Goal: Task Accomplishment & Management: Manage account settings

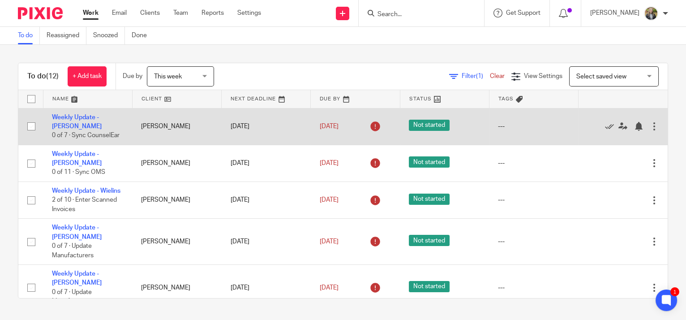
click at [649, 123] on div at bounding box center [653, 126] width 9 height 9
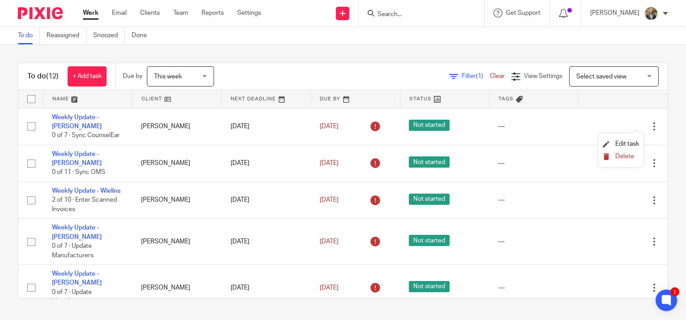
click at [627, 157] on span "Delete" at bounding box center [624, 156] width 19 height 6
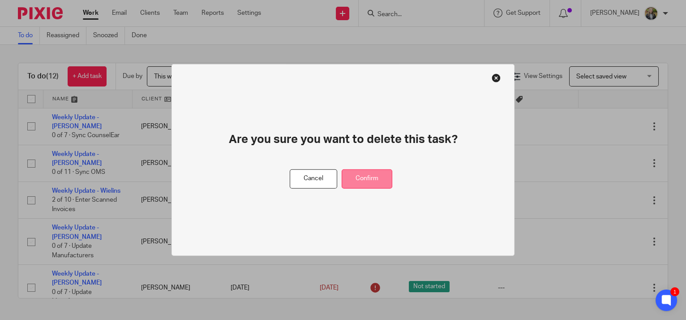
click at [364, 176] on button "Confirm" at bounding box center [367, 178] width 51 height 19
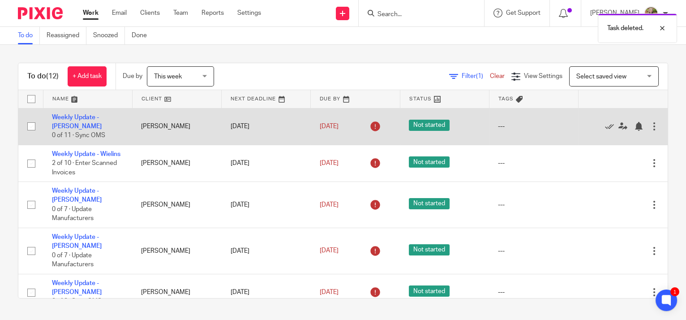
click at [649, 125] on div at bounding box center [653, 126] width 9 height 9
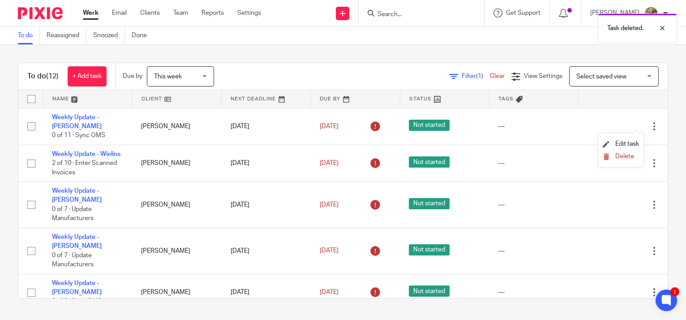
click at [617, 151] on li "Delete" at bounding box center [620, 157] width 36 height 12
click at [619, 156] on span "Delete" at bounding box center [624, 156] width 19 height 6
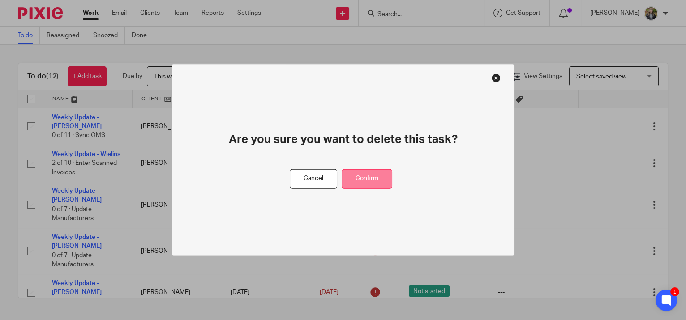
click at [364, 179] on button "Confirm" at bounding box center [367, 178] width 51 height 19
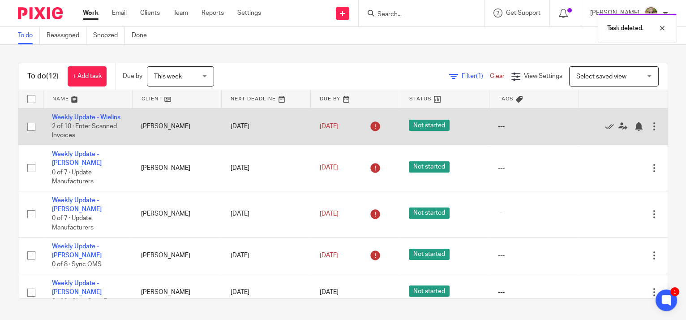
click at [30, 129] on input "checkbox" at bounding box center [31, 126] width 17 height 17
checkbox input "true"
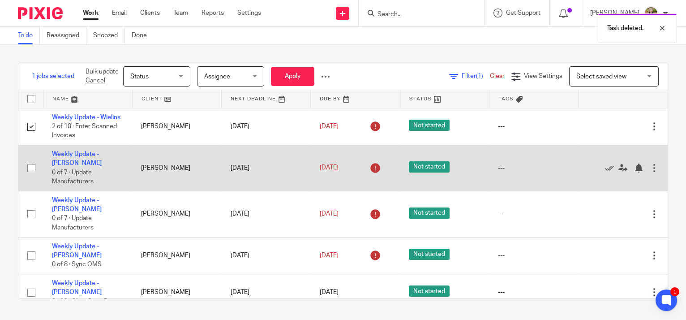
click at [28, 171] on input "checkbox" at bounding box center [31, 167] width 17 height 17
checkbox input "true"
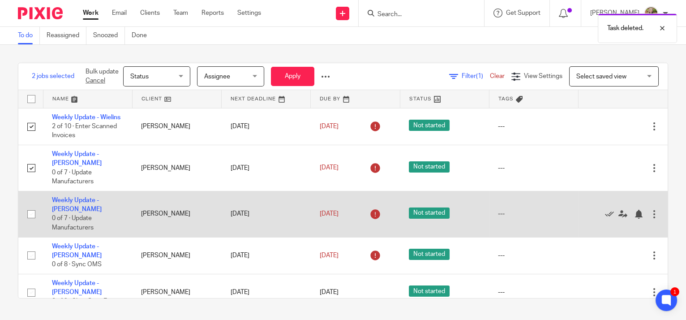
click at [27, 215] on input "checkbox" at bounding box center [31, 213] width 17 height 17
checkbox input "true"
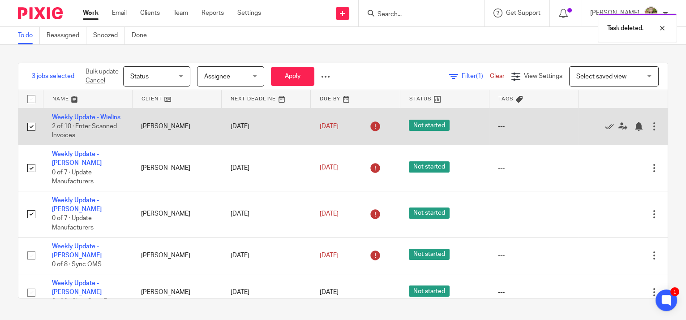
click at [649, 131] on div at bounding box center [653, 126] width 9 height 9
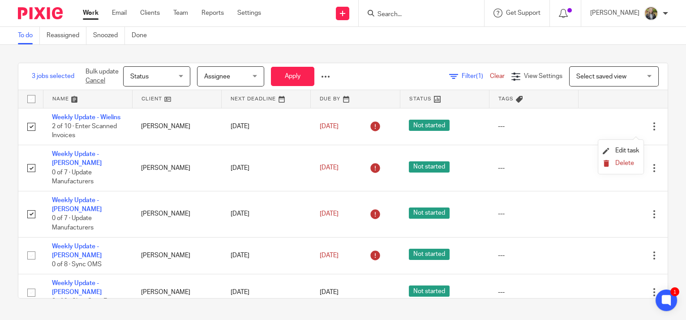
click at [617, 164] on span "Delete" at bounding box center [624, 163] width 19 height 6
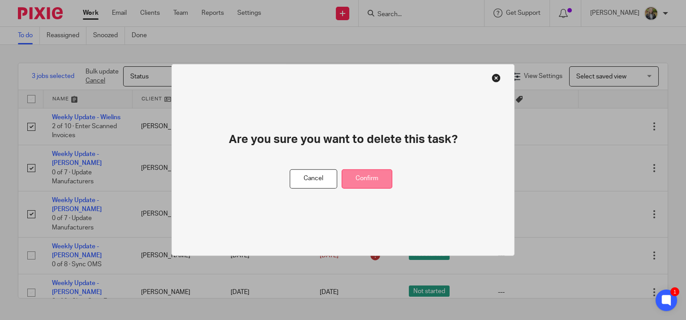
click at [380, 179] on button "Confirm" at bounding box center [367, 178] width 51 height 19
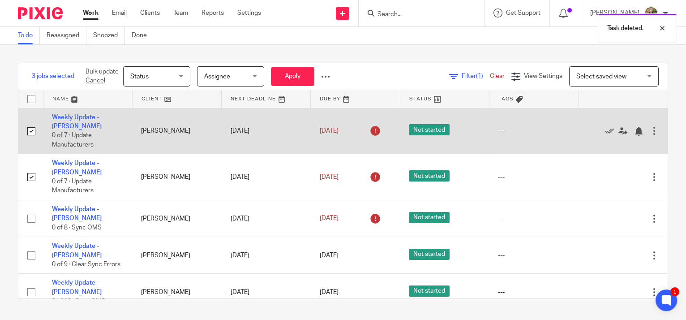
click at [649, 126] on div at bounding box center [653, 130] width 9 height 9
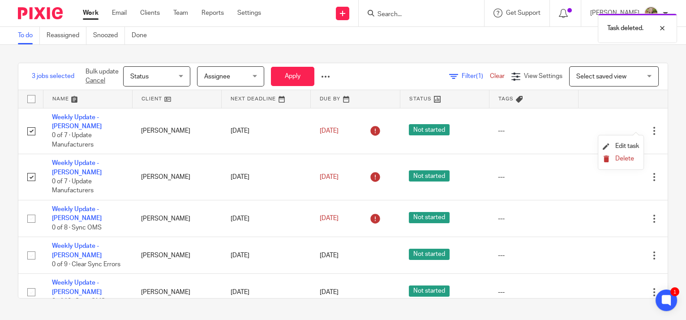
click at [622, 159] on span "Delete" at bounding box center [624, 158] width 19 height 6
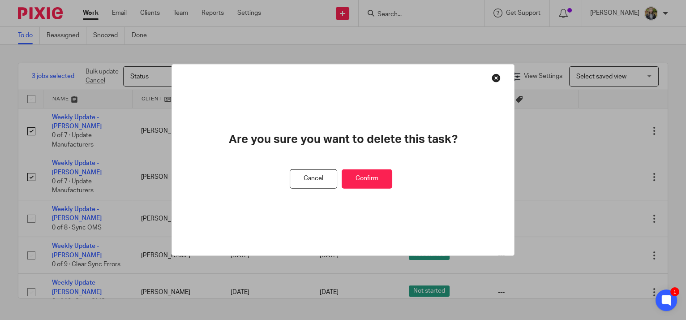
drag, startPoint x: 361, startPoint y: 174, endPoint x: 440, endPoint y: 177, distance: 79.3
click at [364, 175] on button "Confirm" at bounding box center [367, 178] width 51 height 19
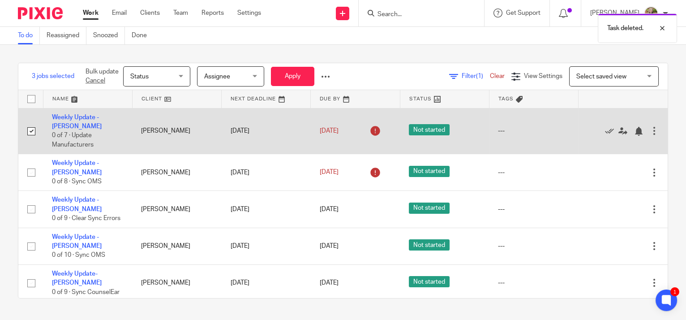
click at [649, 129] on div at bounding box center [653, 130] width 9 height 9
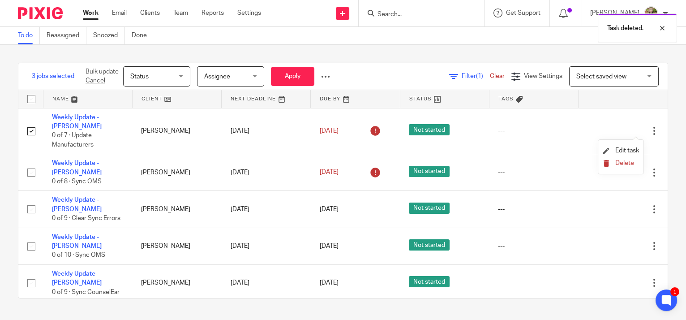
click at [628, 164] on span "Delete" at bounding box center [624, 163] width 19 height 6
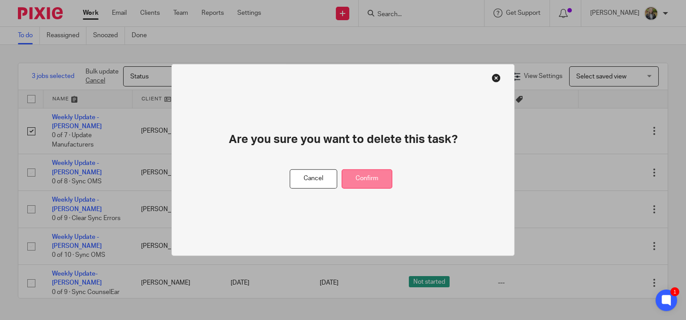
click at [380, 174] on button "Confirm" at bounding box center [367, 178] width 51 height 19
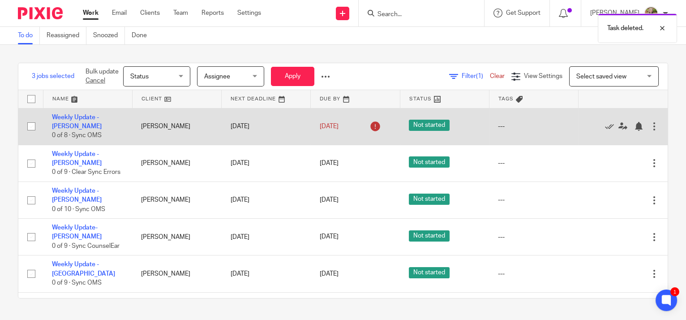
click at [649, 122] on div at bounding box center [653, 126] width 9 height 9
click at [81, 132] on span "0 of 8 · Sync OMS" at bounding box center [77, 135] width 50 height 6
click at [84, 118] on link "Weekly Update - Vietor" at bounding box center [77, 121] width 50 height 15
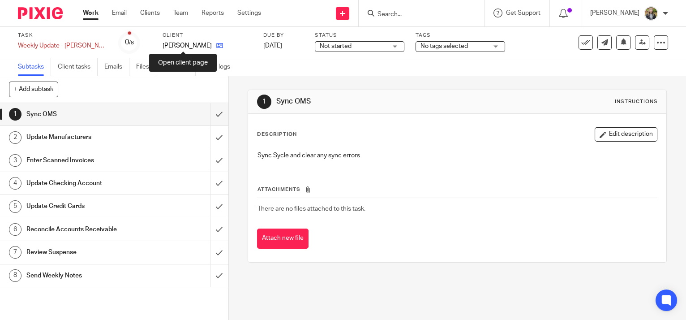
click at [216, 42] on icon at bounding box center [219, 45] width 7 height 7
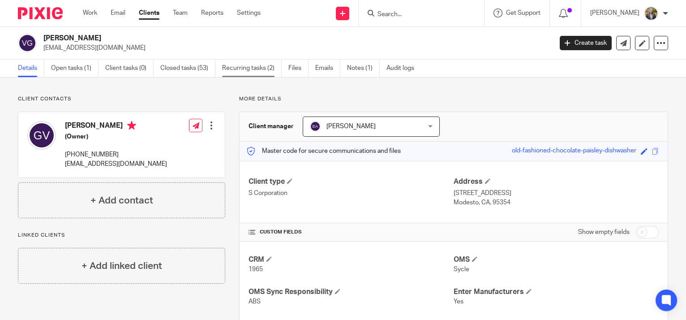
click at [254, 66] on link "Recurring tasks (2)" at bounding box center [252, 68] width 60 height 17
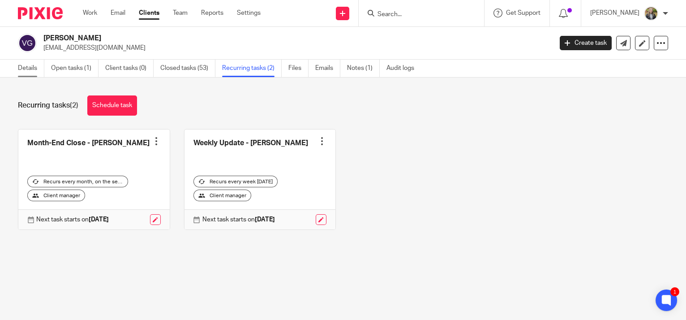
click at [20, 71] on link "Details" at bounding box center [31, 68] width 26 height 17
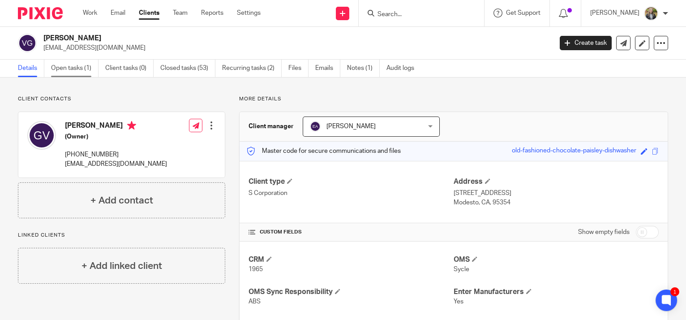
click at [58, 70] on link "Open tasks (1)" at bounding box center [74, 68] width 47 height 17
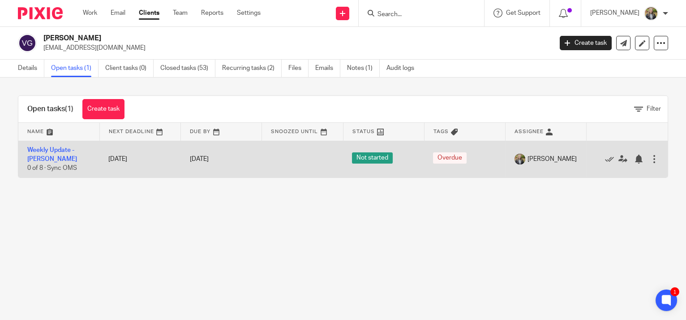
click at [649, 159] on div at bounding box center [653, 158] width 9 height 9
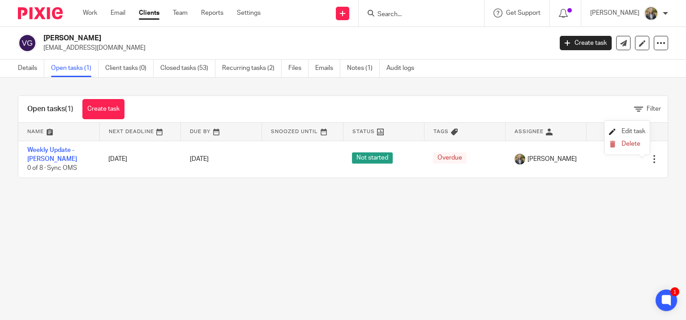
click at [627, 130] on span "Edit task" at bounding box center [633, 131] width 24 height 6
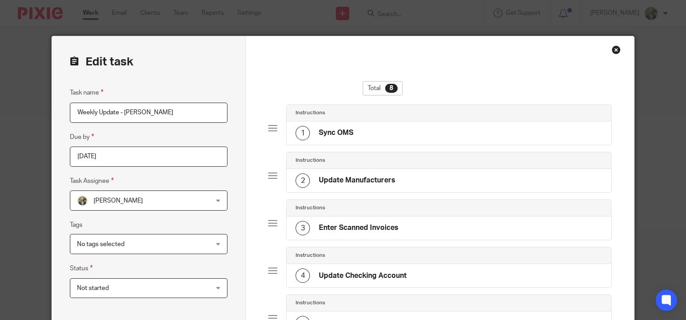
click at [613, 52] on div "Close this dialog window" at bounding box center [615, 49] width 9 height 9
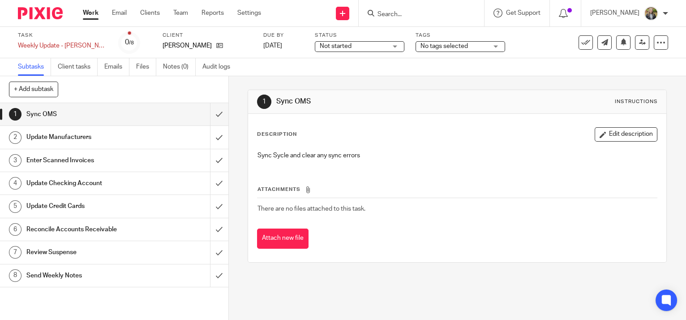
click at [653, 15] on img at bounding box center [651, 13] width 14 height 14
click at [628, 33] on span "My profile" at bounding box center [630, 36] width 28 height 6
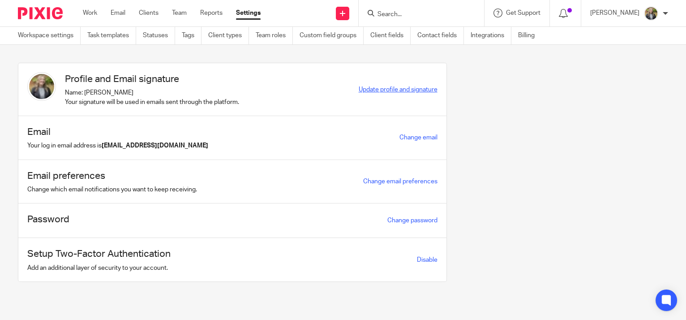
click at [397, 90] on span "Update profile and signature" at bounding box center [398, 89] width 79 height 6
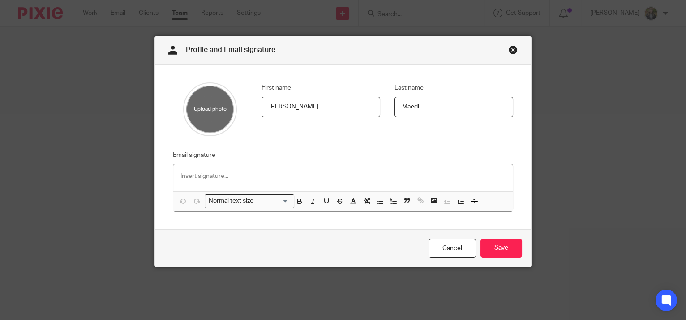
click at [196, 109] on input "file" at bounding box center [210, 109] width 54 height 54
type input "C:\fakepath\Robynn Maedl - 2025.JPG"
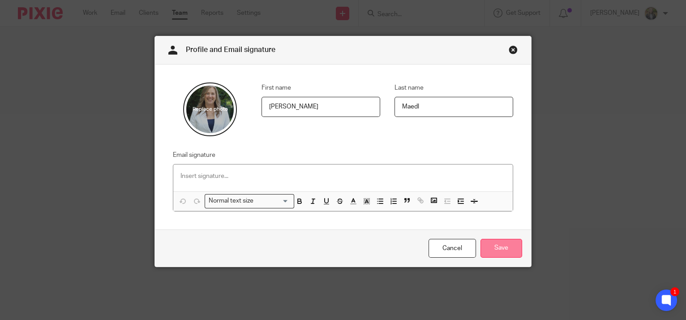
click at [496, 247] on input "Save" at bounding box center [501, 248] width 42 height 19
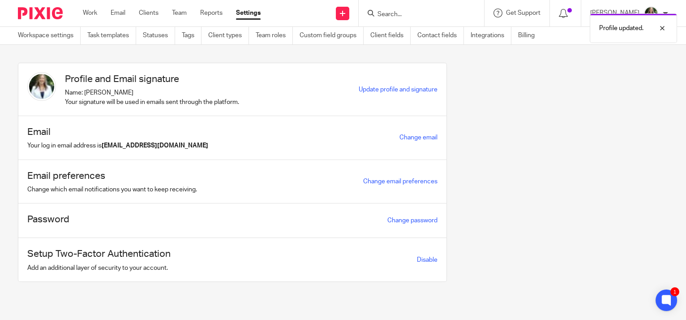
click at [137, 10] on ul "Work Email Clients Team Reports Settings" at bounding box center [178, 13] width 191 height 9
click at [154, 14] on link "Clients" at bounding box center [149, 13] width 20 height 9
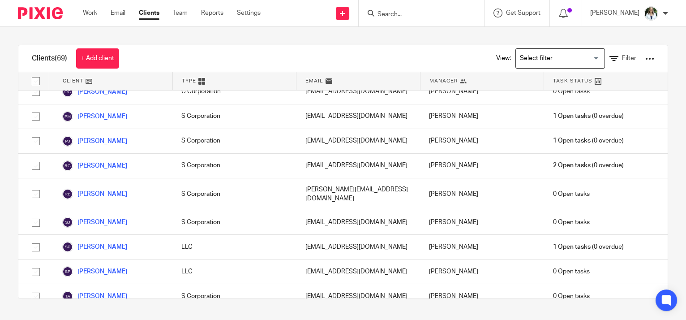
scroll to position [1505, 0]
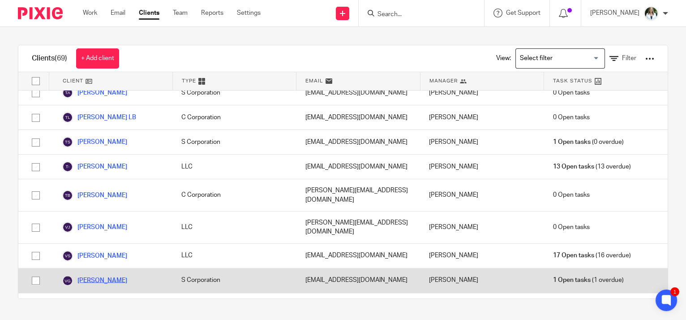
click at [99, 275] on link "Vietor, Gerald" at bounding box center [94, 280] width 65 height 11
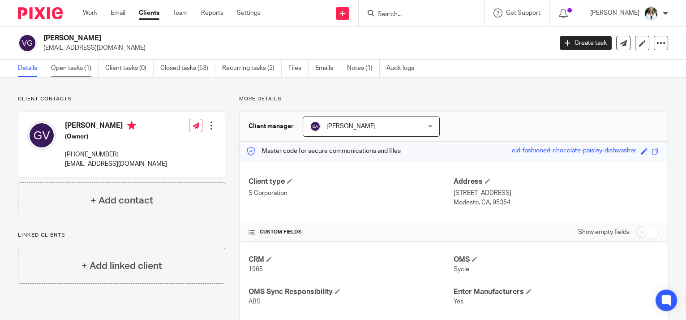
click at [73, 68] on link "Open tasks (1)" at bounding box center [74, 68] width 47 height 17
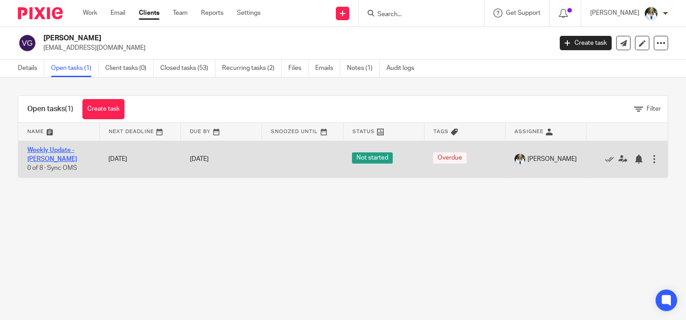
click at [62, 147] on link "Weekly Update - [PERSON_NAME]" at bounding box center [52, 154] width 50 height 15
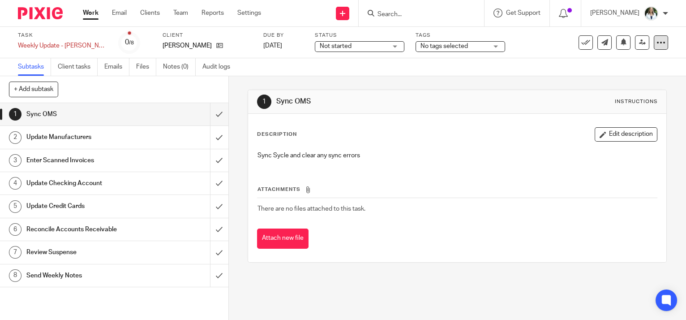
click at [656, 41] on icon at bounding box center [660, 42] width 9 height 9
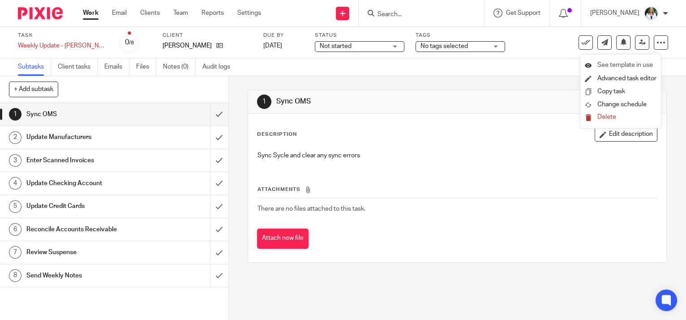
click at [611, 64] on span "See template in use" at bounding box center [625, 65] width 56 height 6
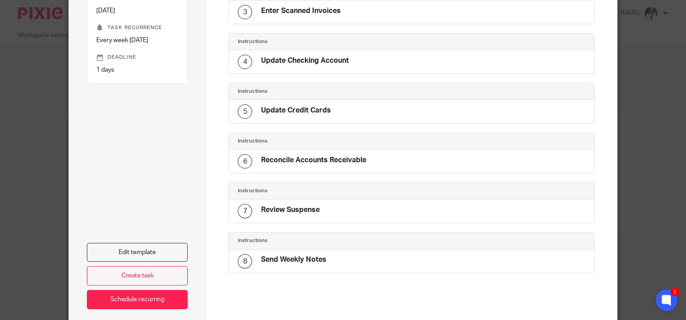
scroll to position [239, 0]
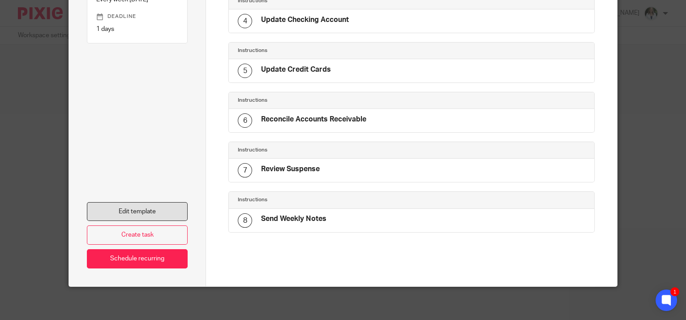
click at [135, 206] on link "Edit template" at bounding box center [137, 211] width 101 height 19
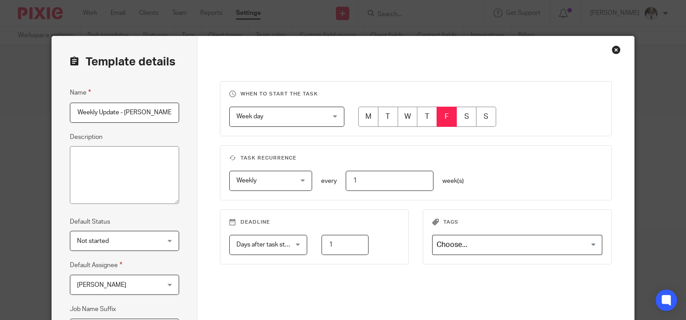
click at [154, 282] on span "[PERSON_NAME]" at bounding box center [117, 284] width 81 height 19
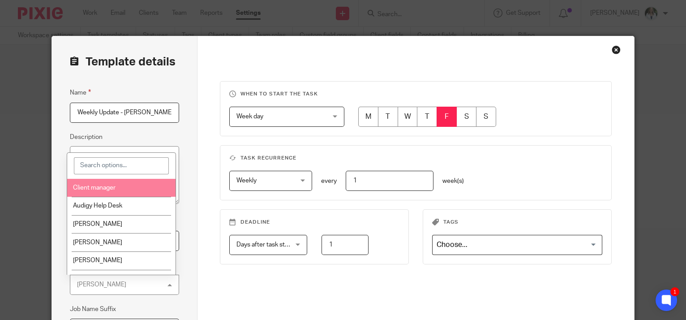
click at [127, 191] on li "Client manager" at bounding box center [121, 188] width 108 height 18
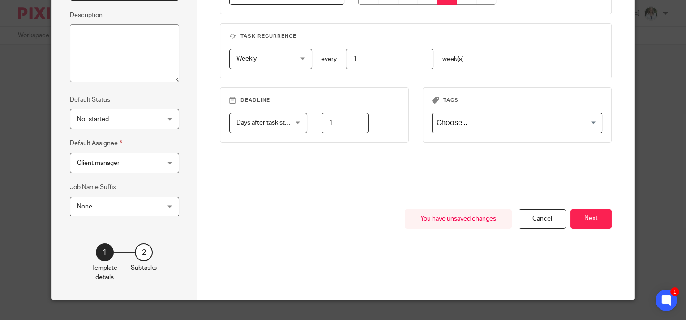
scroll to position [137, 0]
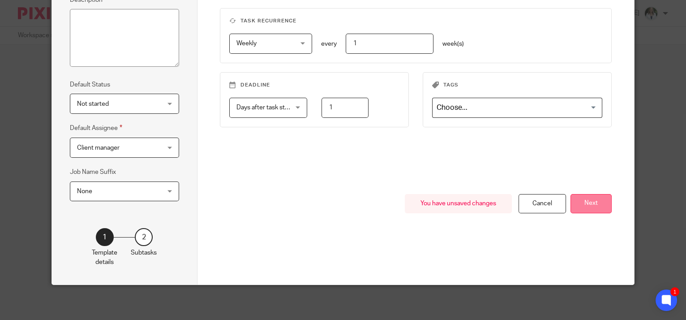
click at [594, 201] on button "Next" at bounding box center [590, 203] width 41 height 19
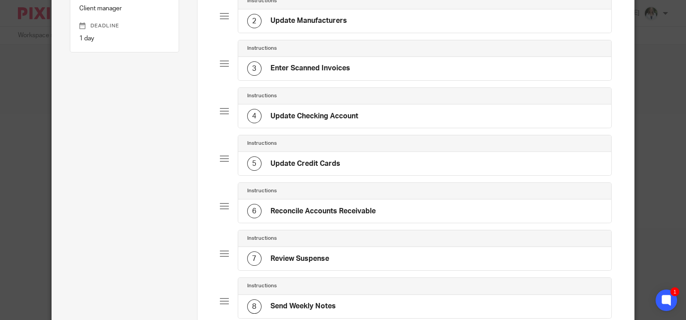
scroll to position [275, 0]
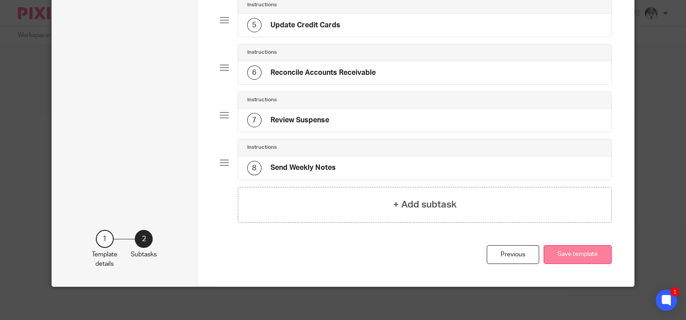
click at [585, 257] on button "Save template" at bounding box center [577, 254] width 68 height 19
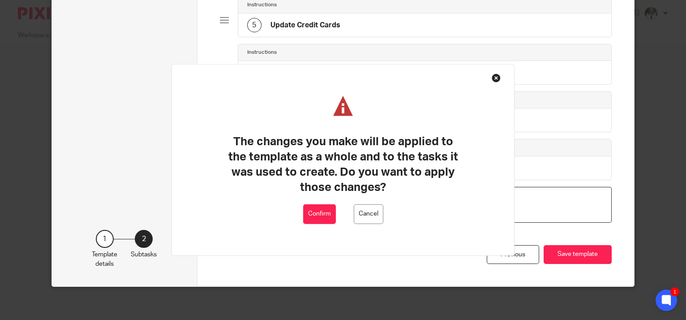
click at [321, 212] on button "Confirm" at bounding box center [319, 214] width 33 height 20
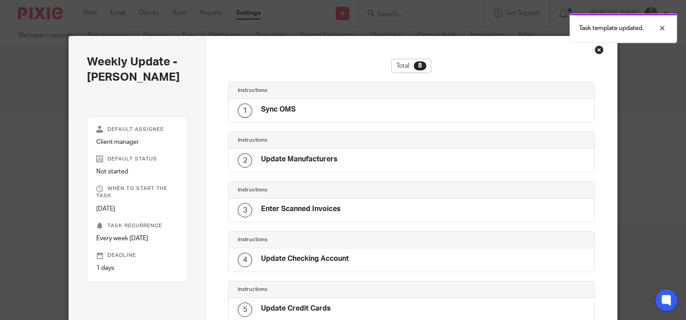
click at [597, 48] on div "Close this dialog window" at bounding box center [598, 49] width 9 height 9
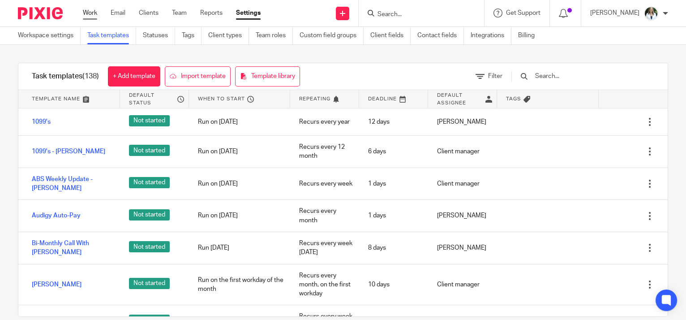
click at [94, 12] on link "Work" at bounding box center [90, 13] width 14 height 9
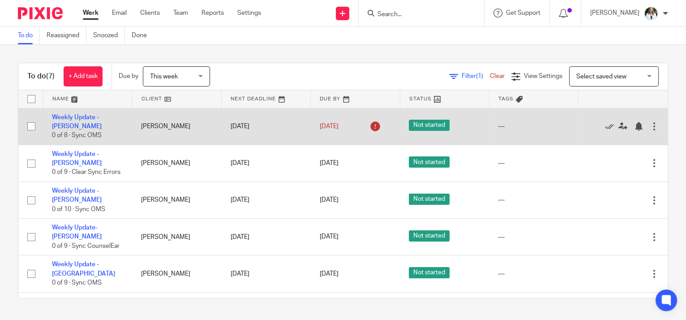
click at [649, 122] on div at bounding box center [653, 126] width 9 height 9
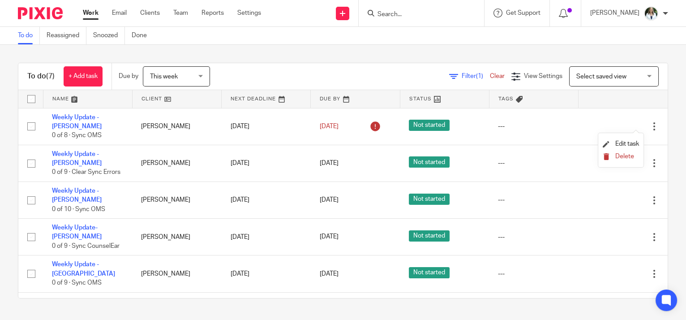
click at [622, 160] on button "Delete" at bounding box center [620, 156] width 36 height 7
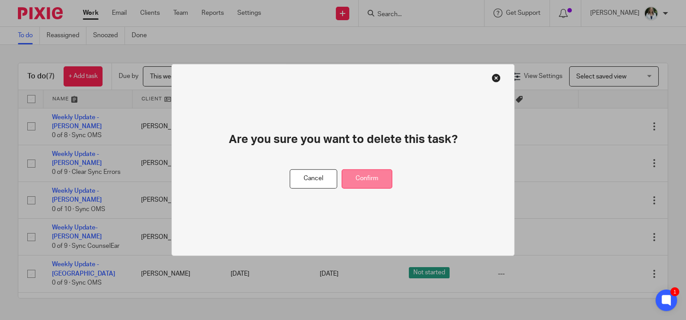
click at [361, 176] on button "Confirm" at bounding box center [367, 178] width 51 height 19
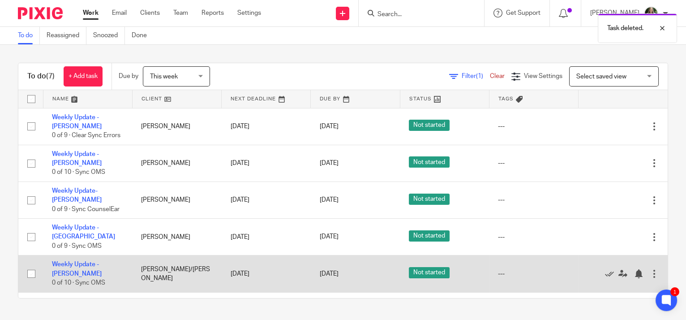
scroll to position [45, 0]
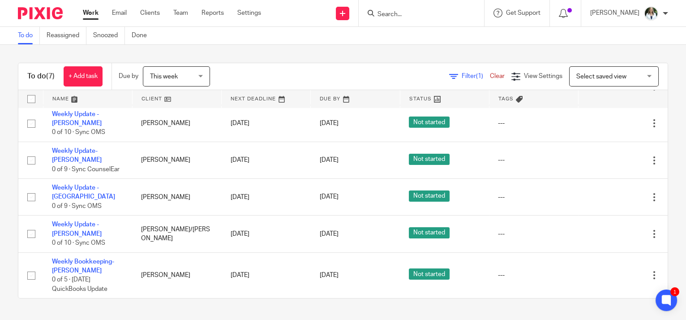
click at [97, 10] on link "Work" at bounding box center [91, 13] width 16 height 9
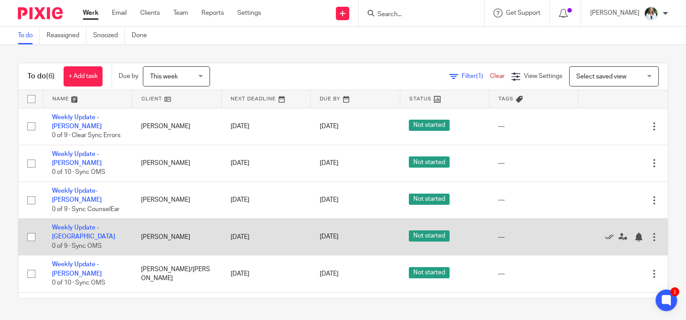
scroll to position [45, 0]
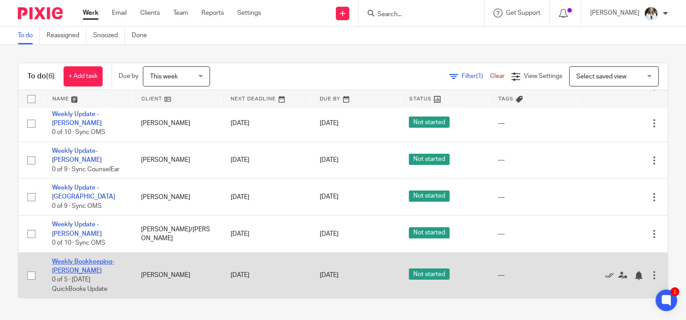
click at [71, 262] on link "Weekly Bookkeeping- [PERSON_NAME]" at bounding box center [83, 265] width 62 height 15
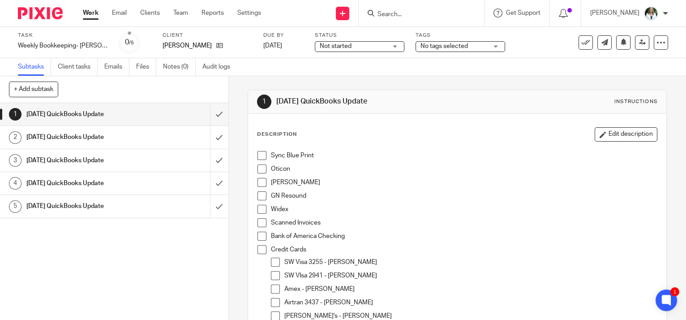
click at [257, 158] on span at bounding box center [261, 155] width 9 height 9
click at [258, 171] on span at bounding box center [261, 168] width 9 height 9
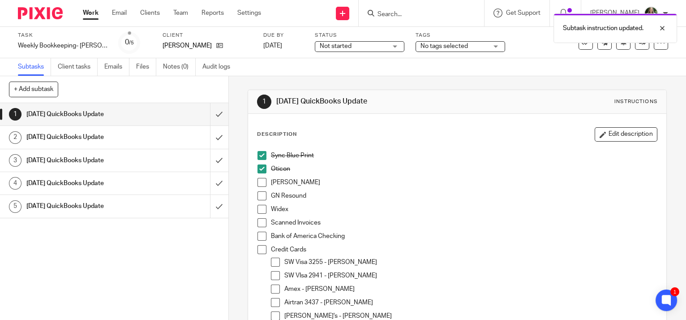
click at [259, 183] on span at bounding box center [261, 182] width 9 height 9
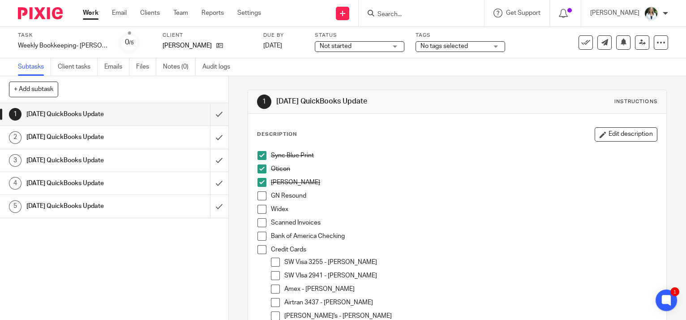
click at [257, 192] on li "GN Resound" at bounding box center [456, 197] width 399 height 13
click at [257, 192] on span at bounding box center [261, 195] width 9 height 9
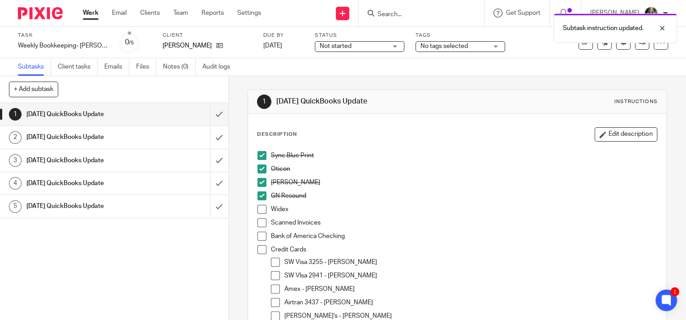
click at [259, 210] on span at bounding box center [261, 209] width 9 height 9
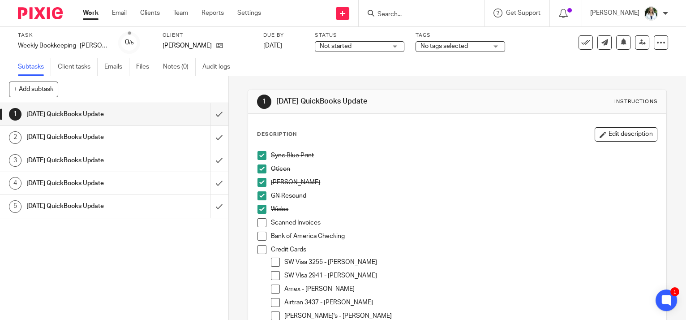
click at [262, 151] on span at bounding box center [261, 155] width 9 height 9
